Goal: Task Accomplishment & Management: Complete application form

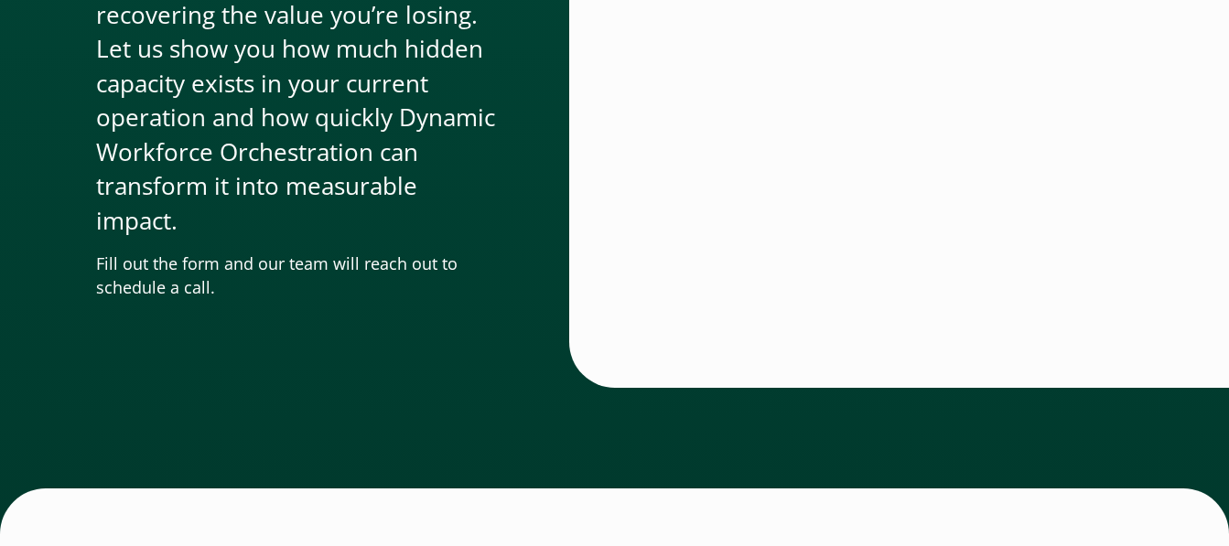
scroll to position [6619, 0]
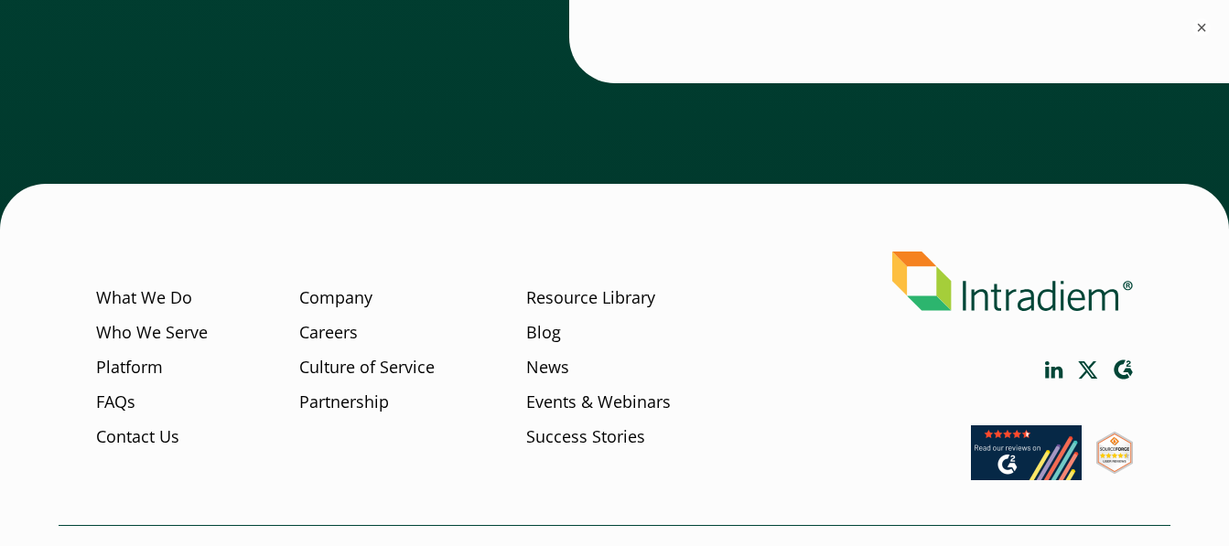
click at [337, 280] on li "Company Careers Culture of Service Partnership" at bounding box center [374, 356] width 150 height 208
click at [334, 335] on link "Careers" at bounding box center [328, 333] width 59 height 24
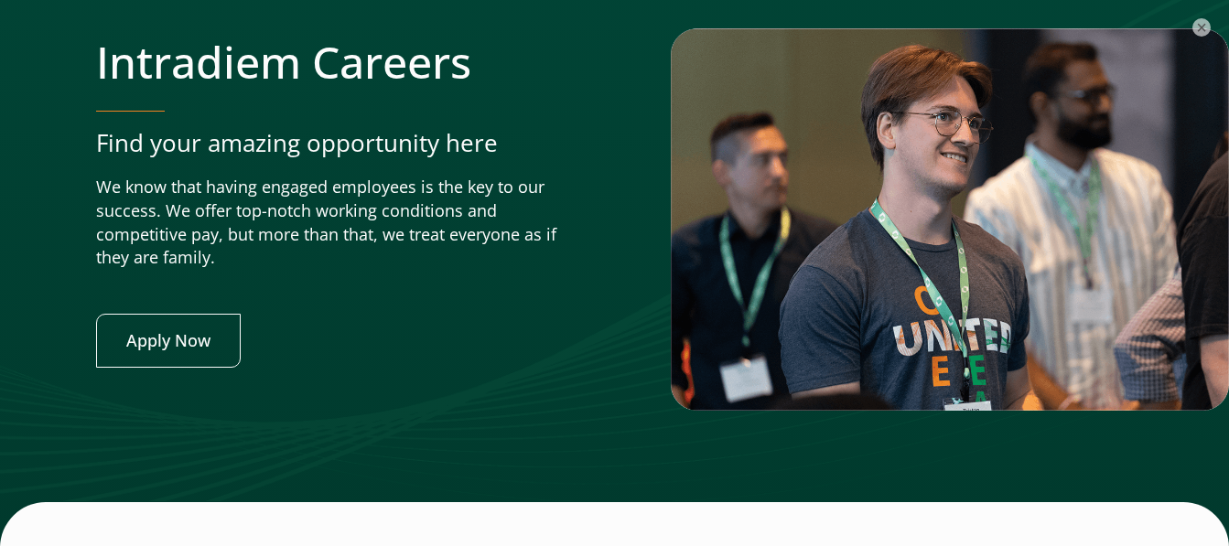
scroll to position [6848, 0]
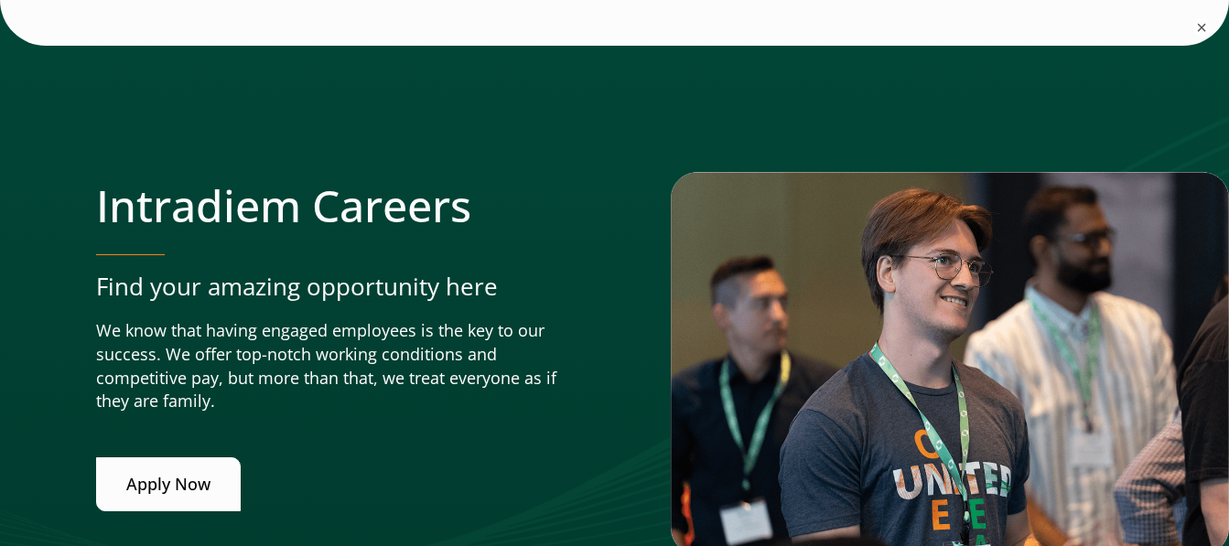
click at [209, 488] on link "Apply Now" at bounding box center [168, 485] width 145 height 54
